Goal: Go to known website: Access a specific website the user already knows

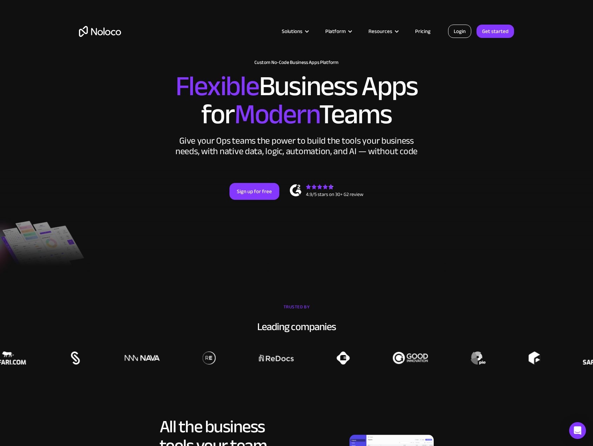
click at [458, 33] on link "Login" at bounding box center [459, 31] width 23 height 13
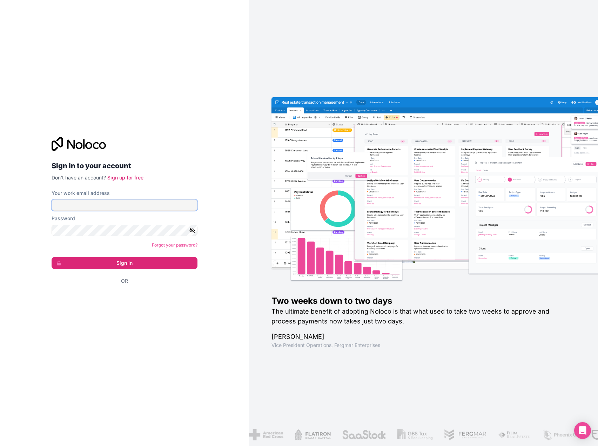
click at [107, 205] on input "Your work email address" at bounding box center [125, 204] width 146 height 11
type input "dani@cly.no"
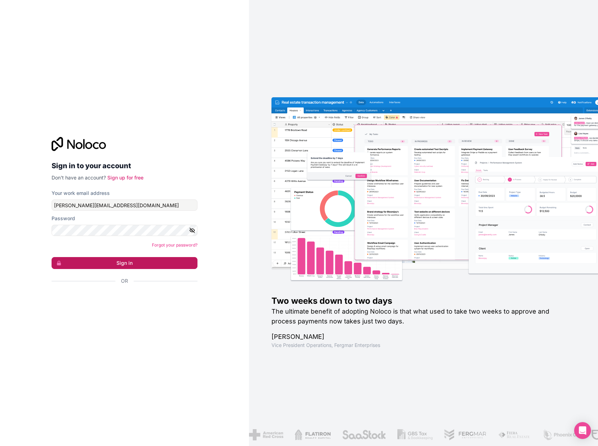
click at [131, 262] on button "Sign in" at bounding box center [125, 263] width 146 height 12
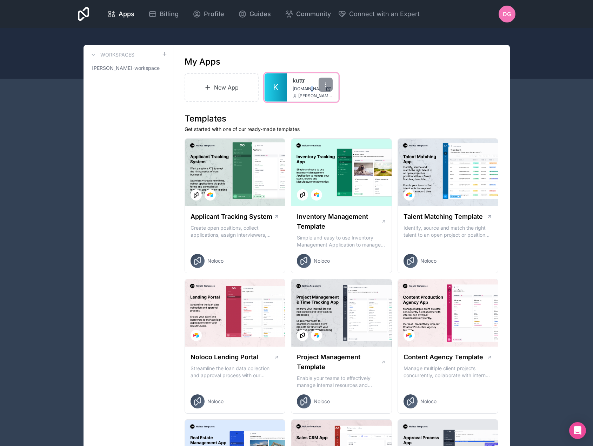
click at [306, 86] on div "kuttr kuttr.noloco.co dani@cly.no" at bounding box center [312, 87] width 51 height 28
click at [276, 89] on span "K" at bounding box center [276, 87] width 6 height 11
